Goal: Find specific page/section

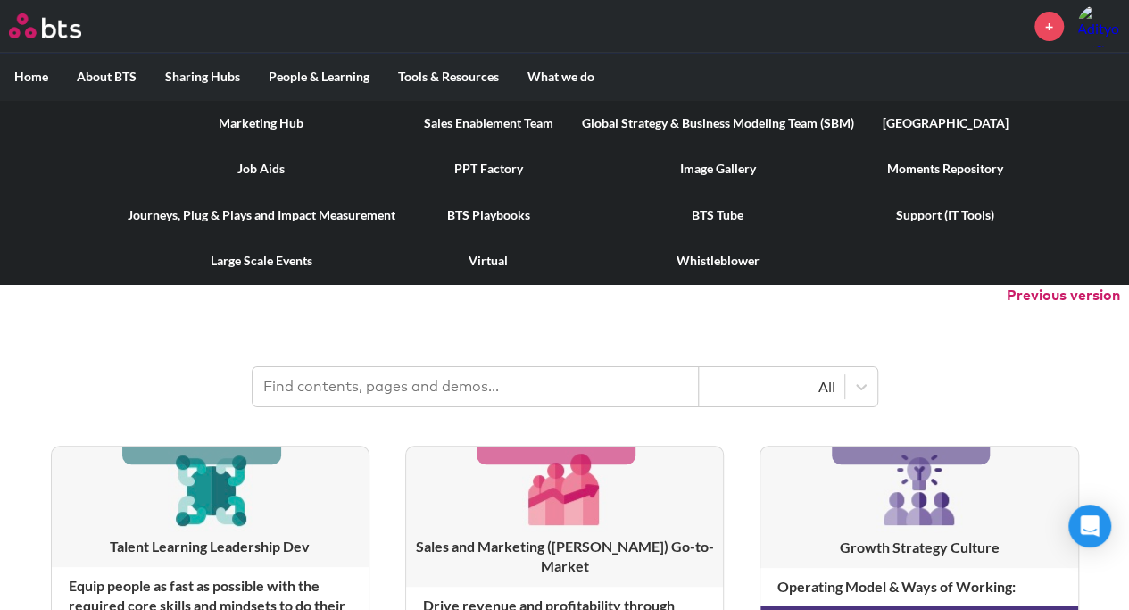
click at [952, 122] on link "[GEOGRAPHIC_DATA]" at bounding box center [946, 123] width 154 height 46
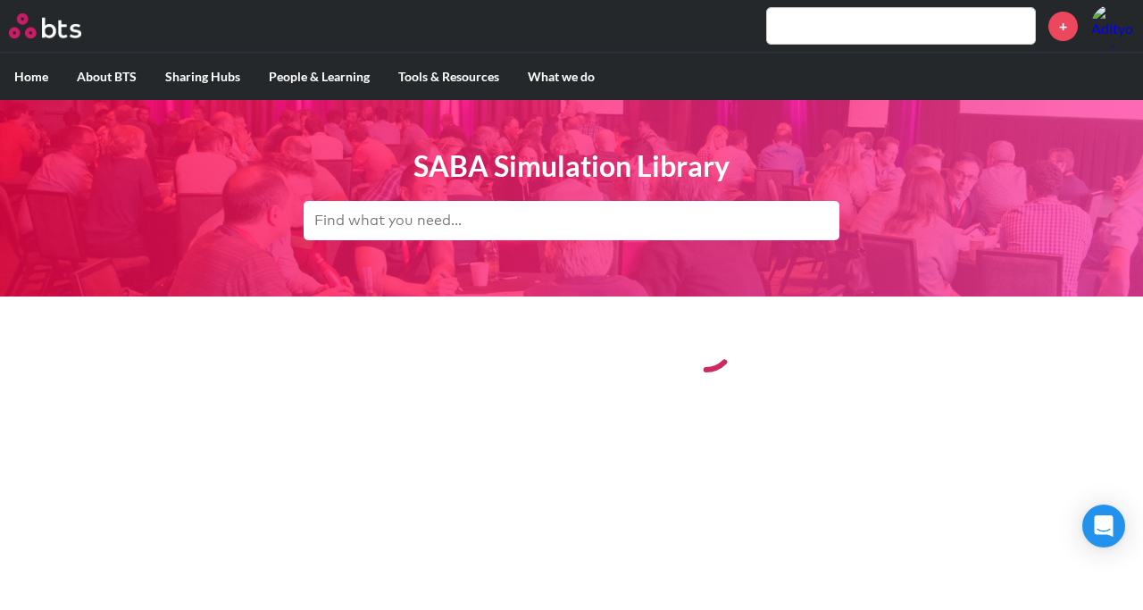
click at [434, 222] on input "text" at bounding box center [572, 220] width 536 height 39
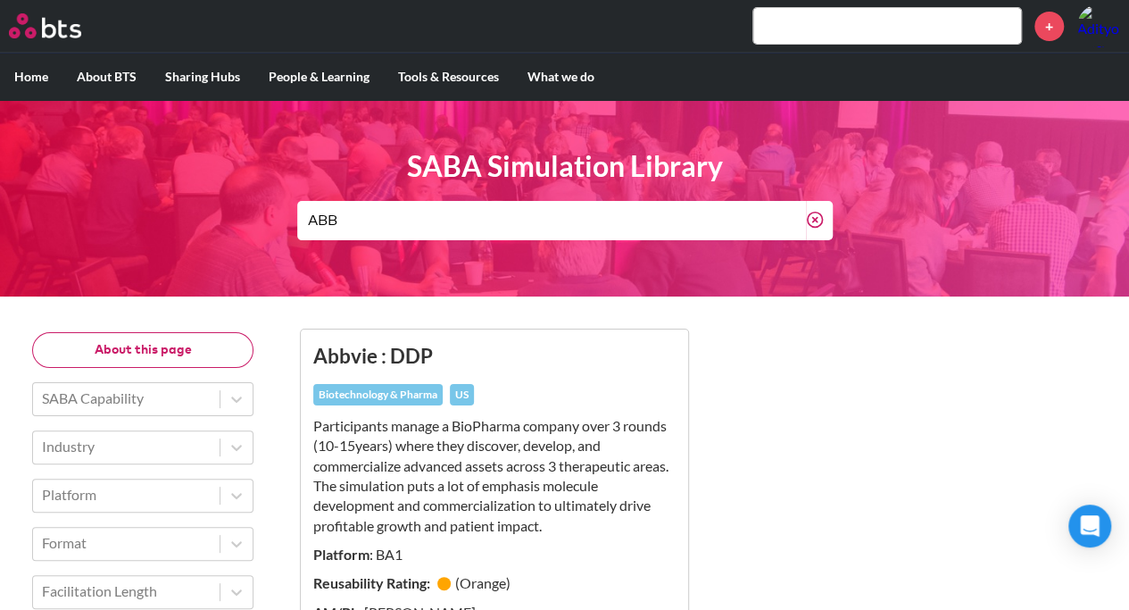
click at [499, 228] on input "ABB" at bounding box center [551, 220] width 509 height 39
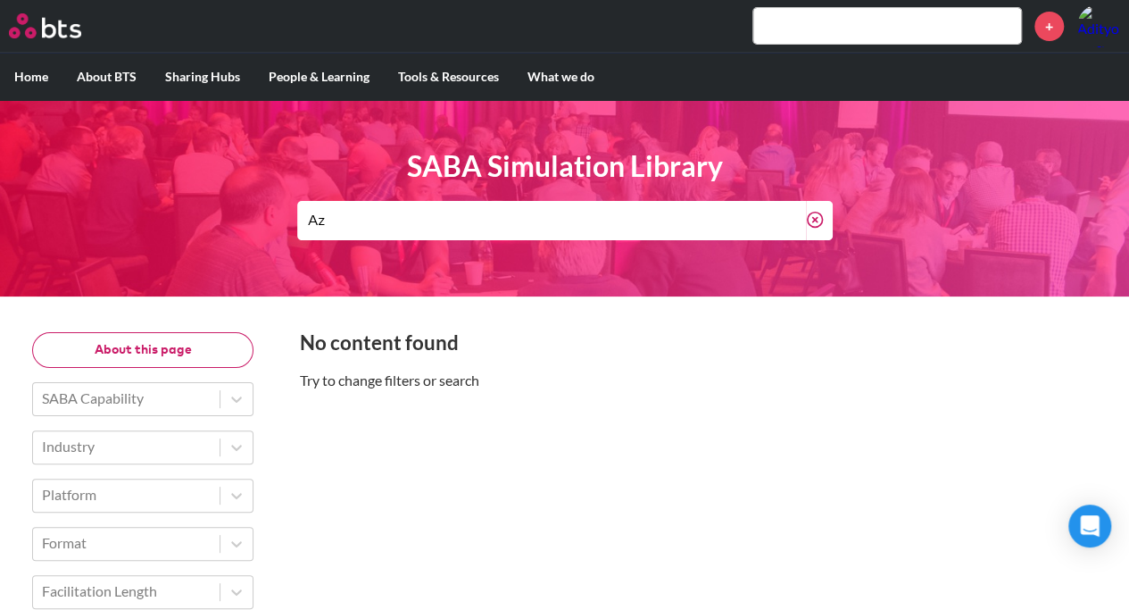
type input "A"
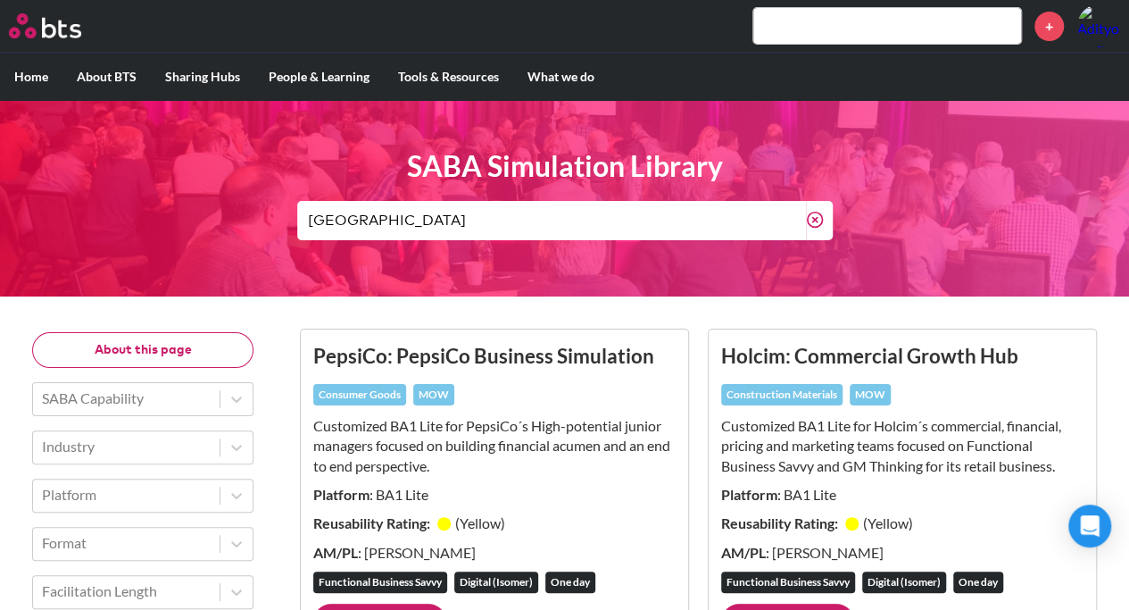
type input "Azerbaijan"
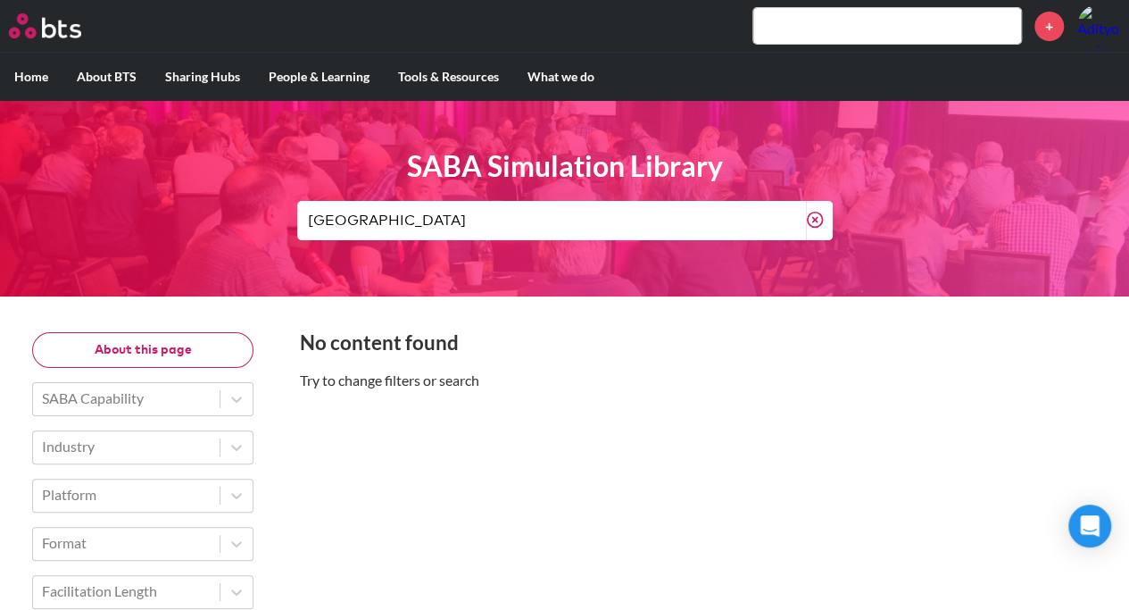
drag, startPoint x: 541, startPoint y: 221, endPoint x: 112, endPoint y: 249, distance: 429.4
click at [112, 249] on header "SABA Simulation Library Azerbaijan" at bounding box center [564, 198] width 1129 height 196
